Goal: Task Accomplishment & Management: Use online tool/utility

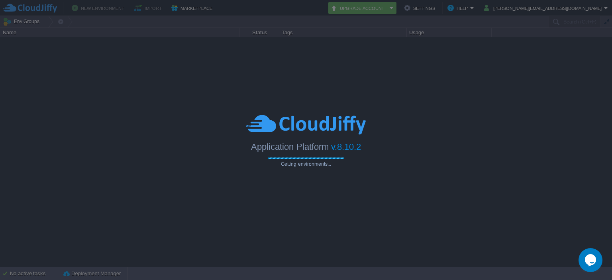
type input "Search (Ctrl+F)"
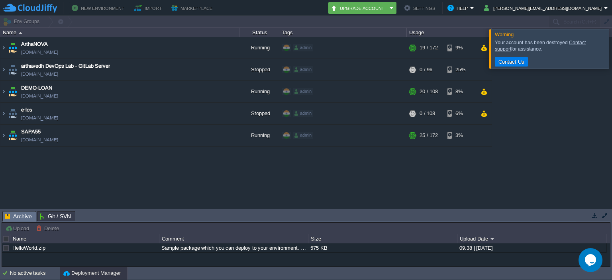
click at [611, 47] on div at bounding box center [621, 48] width 0 height 39
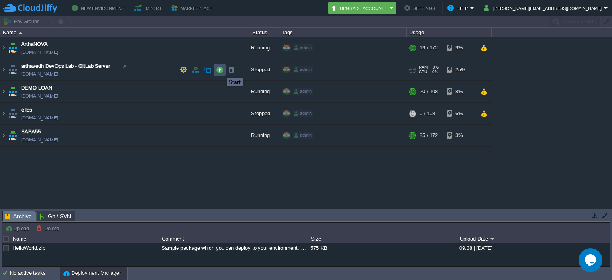
click at [221, 71] on button "button" at bounding box center [219, 69] width 7 height 7
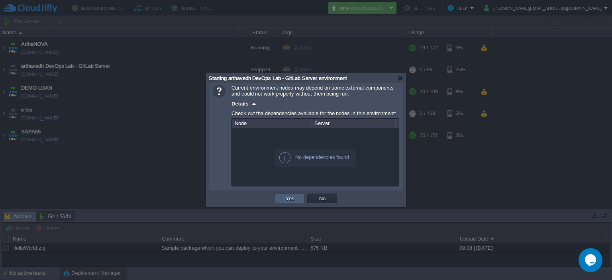
click at [296, 195] on td "Yes" at bounding box center [290, 199] width 30 height 10
